Goal: Check status: Check status

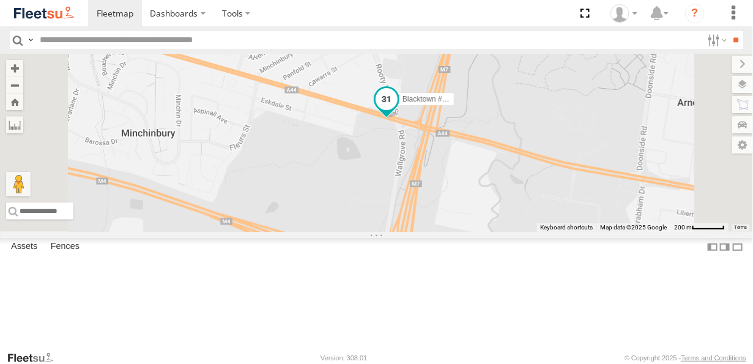
click at [398, 110] on span at bounding box center [387, 99] width 22 height 22
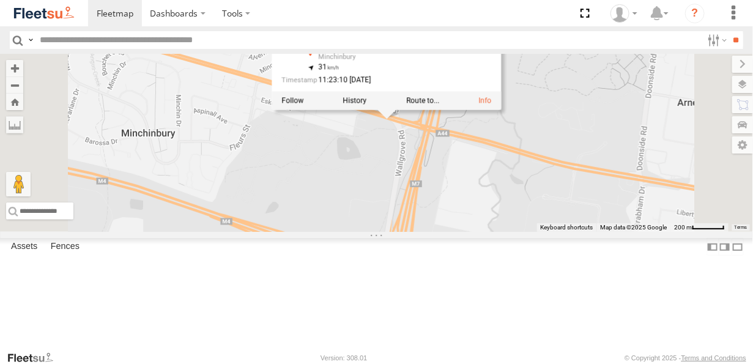
click at [535, 220] on div "Rural (T08 - [PERSON_NAME]) Revesby (T07 - [PERSON_NAME]) SPARE (T04) [GEOGRAPH…" at bounding box center [376, 143] width 753 height 178
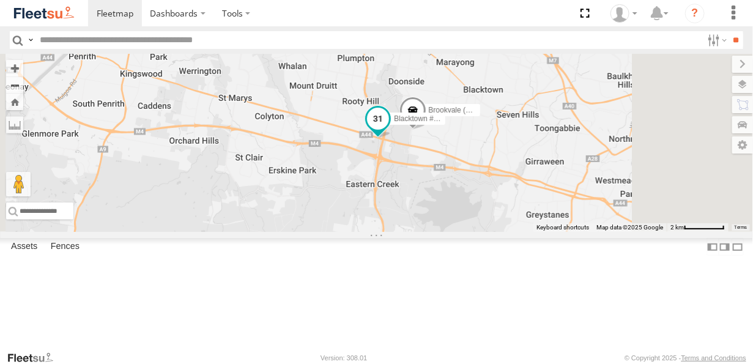
click at [389, 129] on span at bounding box center [378, 118] width 22 height 22
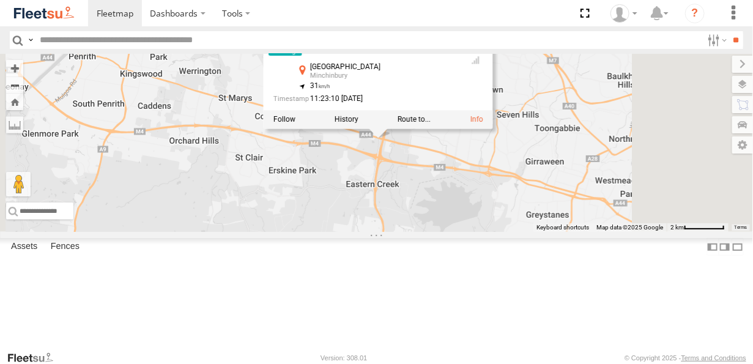
click at [358, 124] on label at bounding box center [346, 119] width 24 height 9
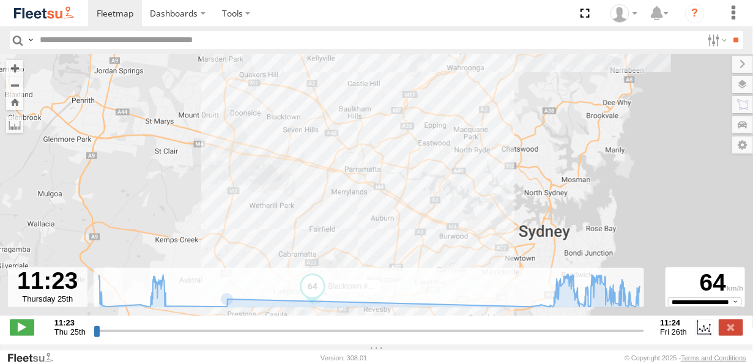
drag, startPoint x: 325, startPoint y: 242, endPoint x: 345, endPoint y: 194, distance: 51.6
click at [345, 194] on div "Blacktown #2 (T05 - [PERSON_NAME])" at bounding box center [376, 191] width 753 height 275
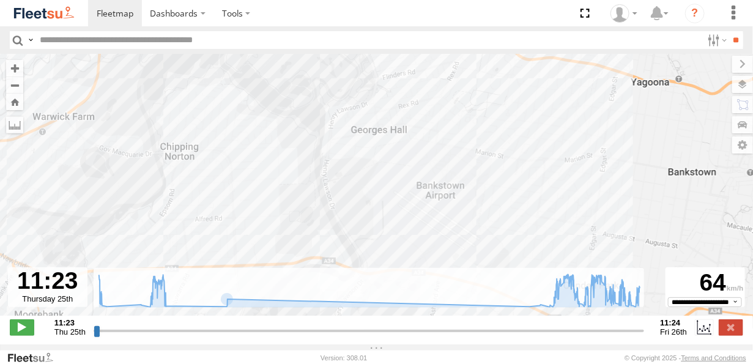
drag, startPoint x: 415, startPoint y: 230, endPoint x: 413, endPoint y: 139, distance: 91.1
click at [413, 139] on div "Blacktown #2 (T05 - [PERSON_NAME])" at bounding box center [376, 191] width 753 height 275
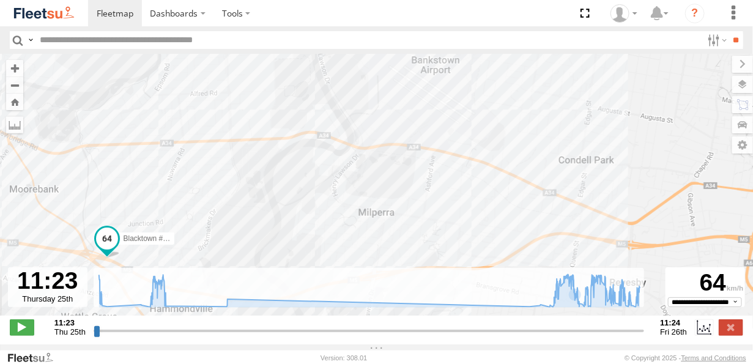
click at [637, 335] on input "range" at bounding box center [369, 331] width 551 height 12
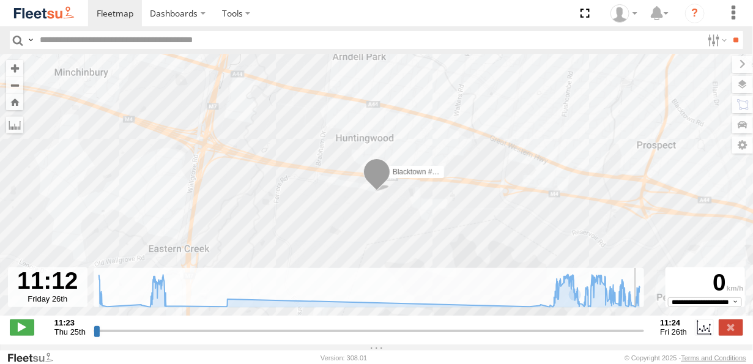
click at [643, 335] on input "range" at bounding box center [369, 331] width 551 height 12
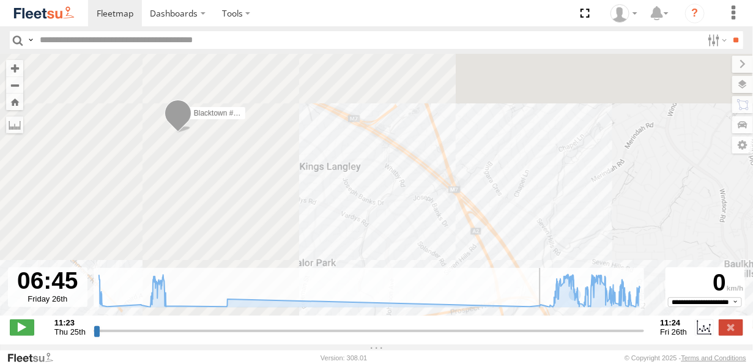
drag, startPoint x: 636, startPoint y: 336, endPoint x: 514, endPoint y: 338, distance: 121.7
type input "**********"
click at [519, 336] on input "range" at bounding box center [369, 331] width 551 height 12
